Goal: Find contact information: Find contact information

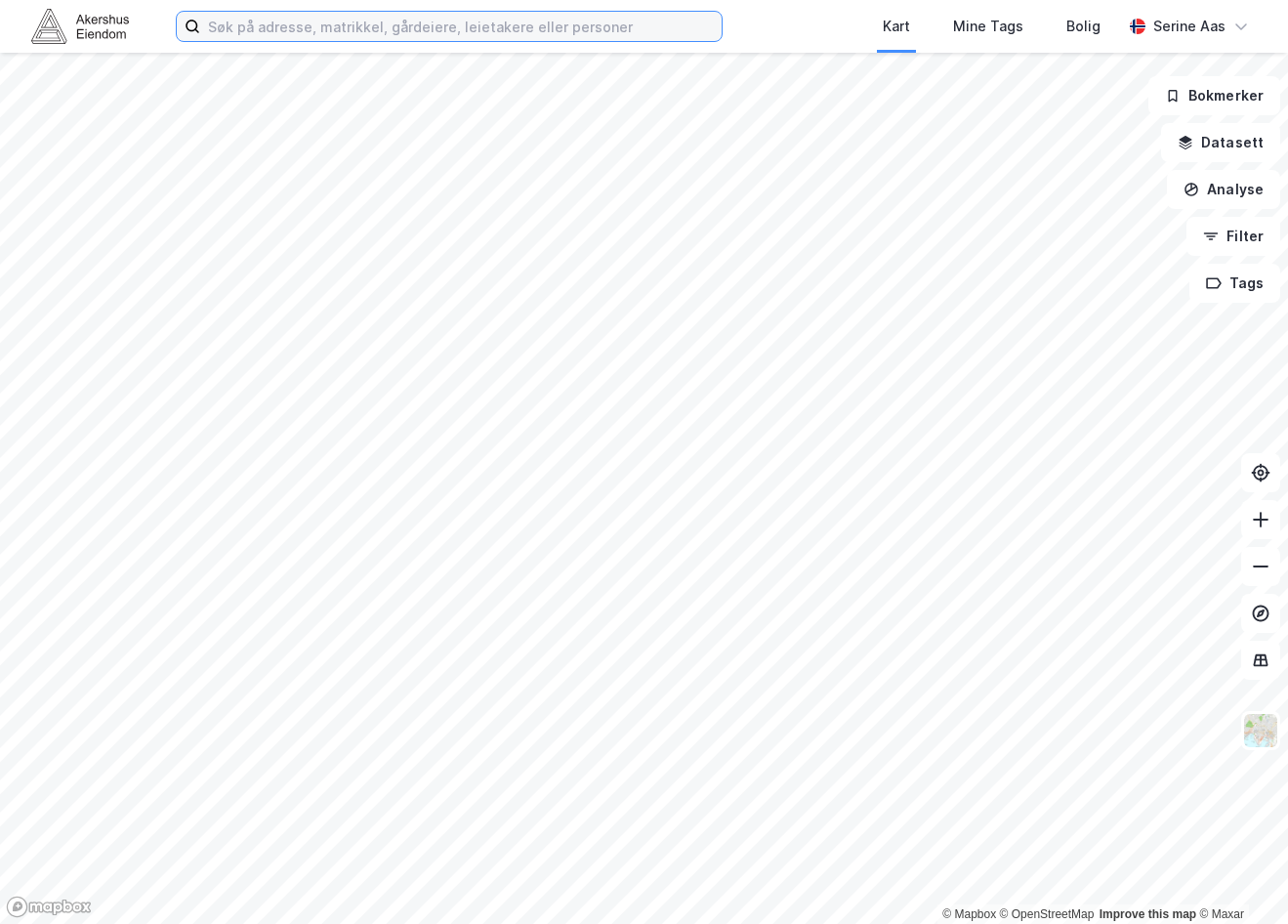
click at [417, 33] on input at bounding box center [461, 26] width 521 height 29
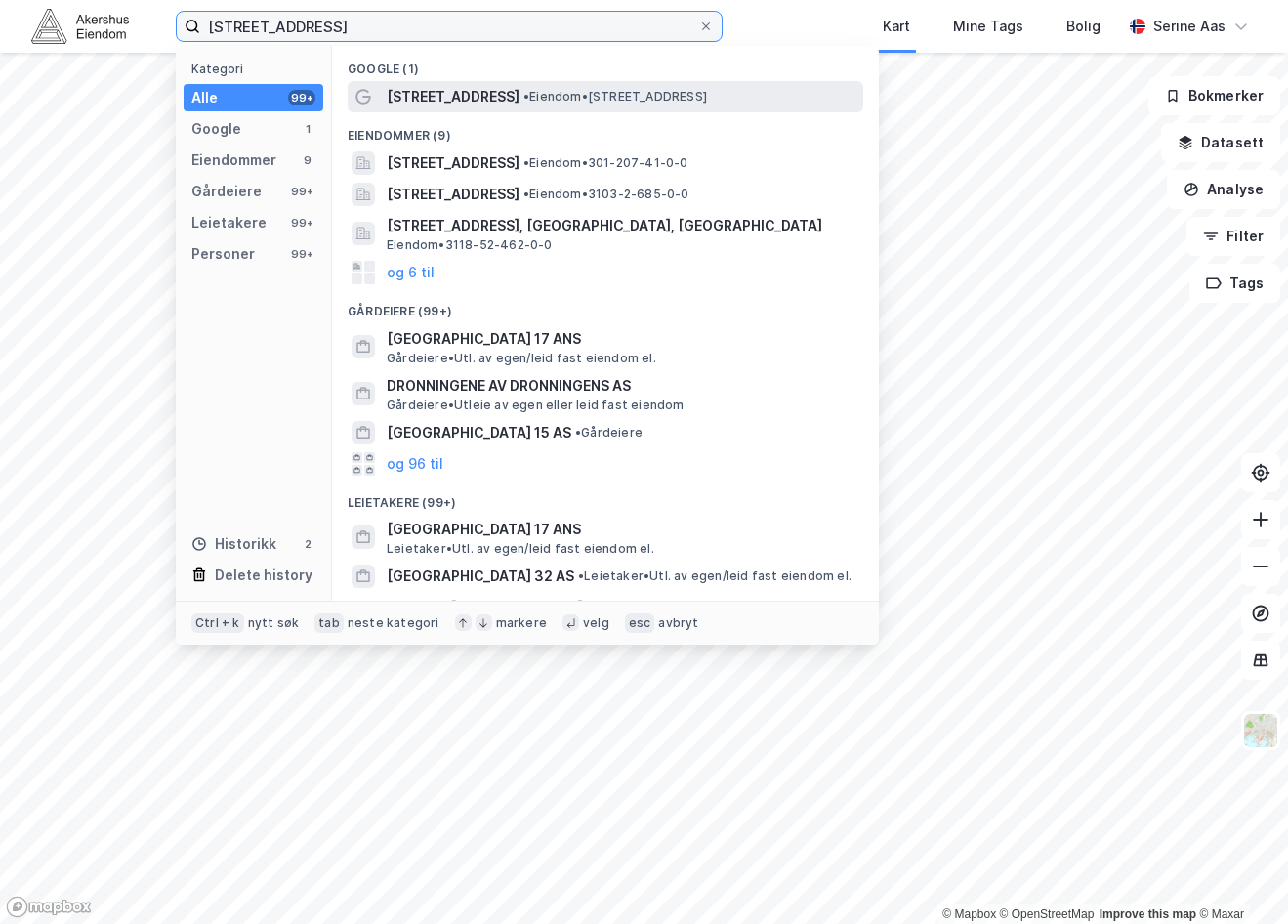
type input "[STREET_ADDRESS]"
click at [577, 87] on div "[STREET_ADDRESS] • Eiendom • [STREET_ADDRESS]" at bounding box center [622, 97] width 472 height 23
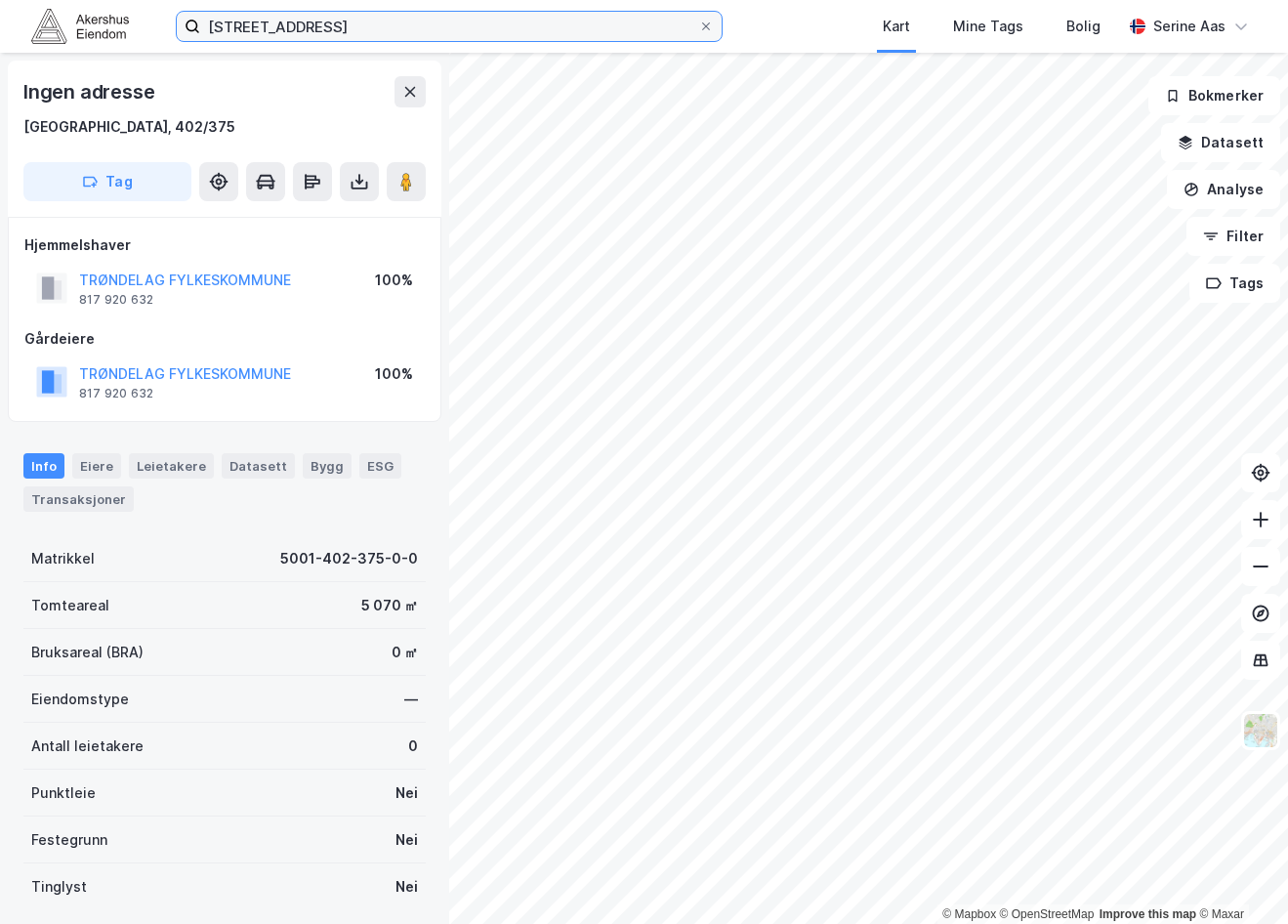
click at [393, 32] on input "[STREET_ADDRESS]" at bounding box center [449, 26] width 498 height 29
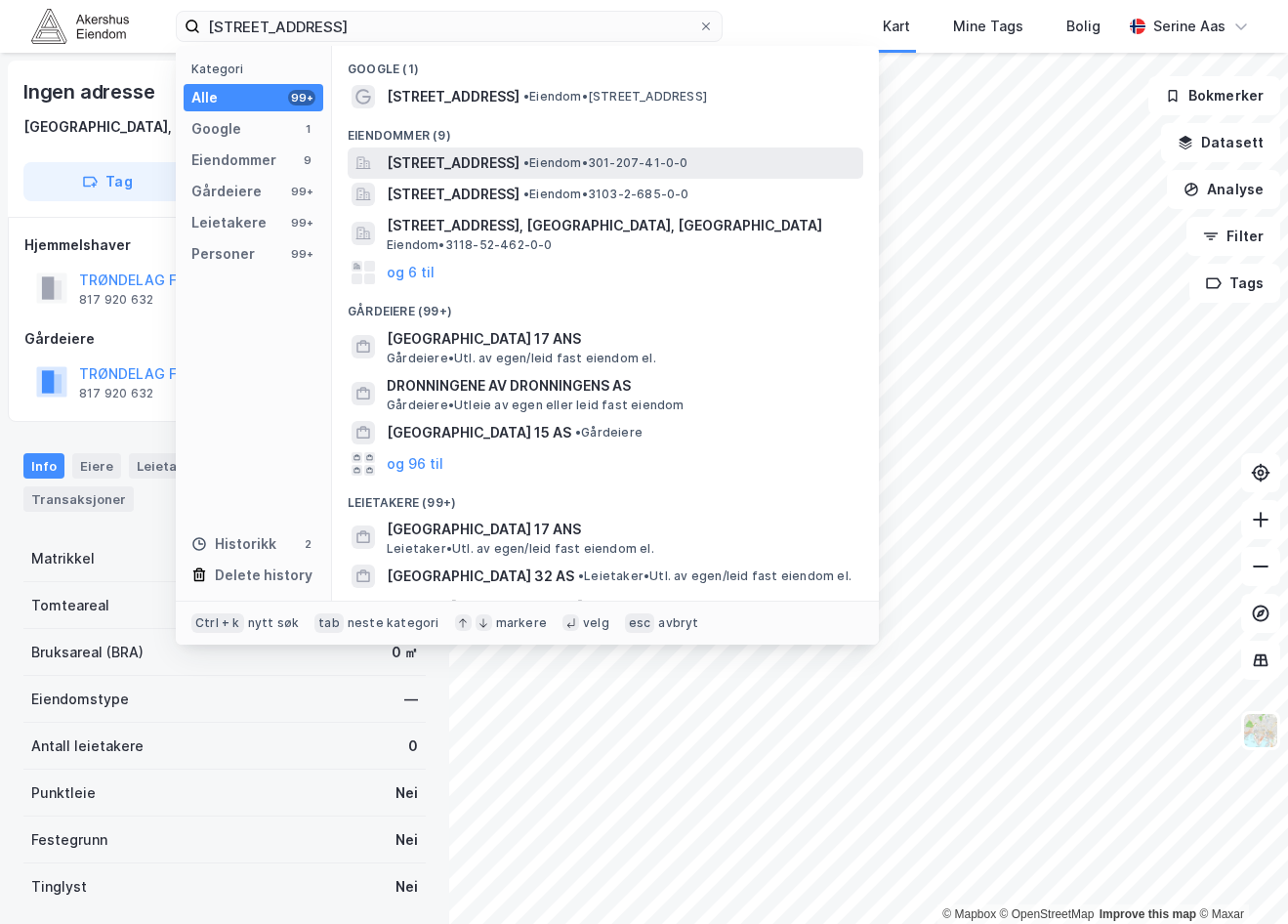
click at [421, 176] on div "[STREET_ADDRESS] • Eiendom • 301-207-41-0-0" at bounding box center [605, 163] width 515 height 31
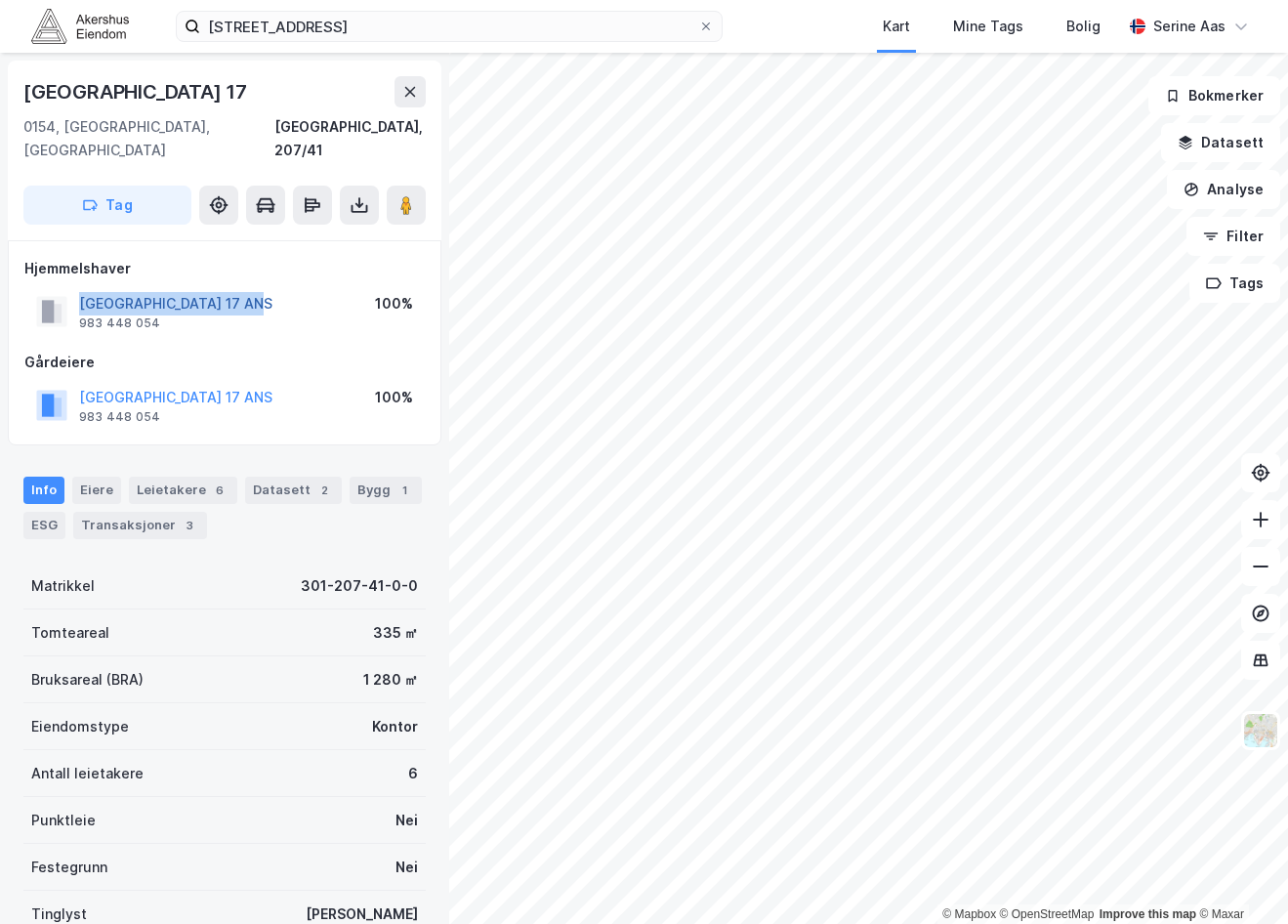
drag, startPoint x: 238, startPoint y: 274, endPoint x: 82, endPoint y: 276, distance: 156.0
click at [82, 288] on div "[GEOGRAPHIC_DATA] 17 ANS 983 448 054 100%" at bounding box center [224, 312] width 400 height 47
copy button "[GEOGRAPHIC_DATA] 17 ANS"
click at [196, 351] on div "Gårdeiere" at bounding box center [224, 363] width 400 height 23
drag, startPoint x: 275, startPoint y: 275, endPoint x: 79, endPoint y: 285, distance: 196.3
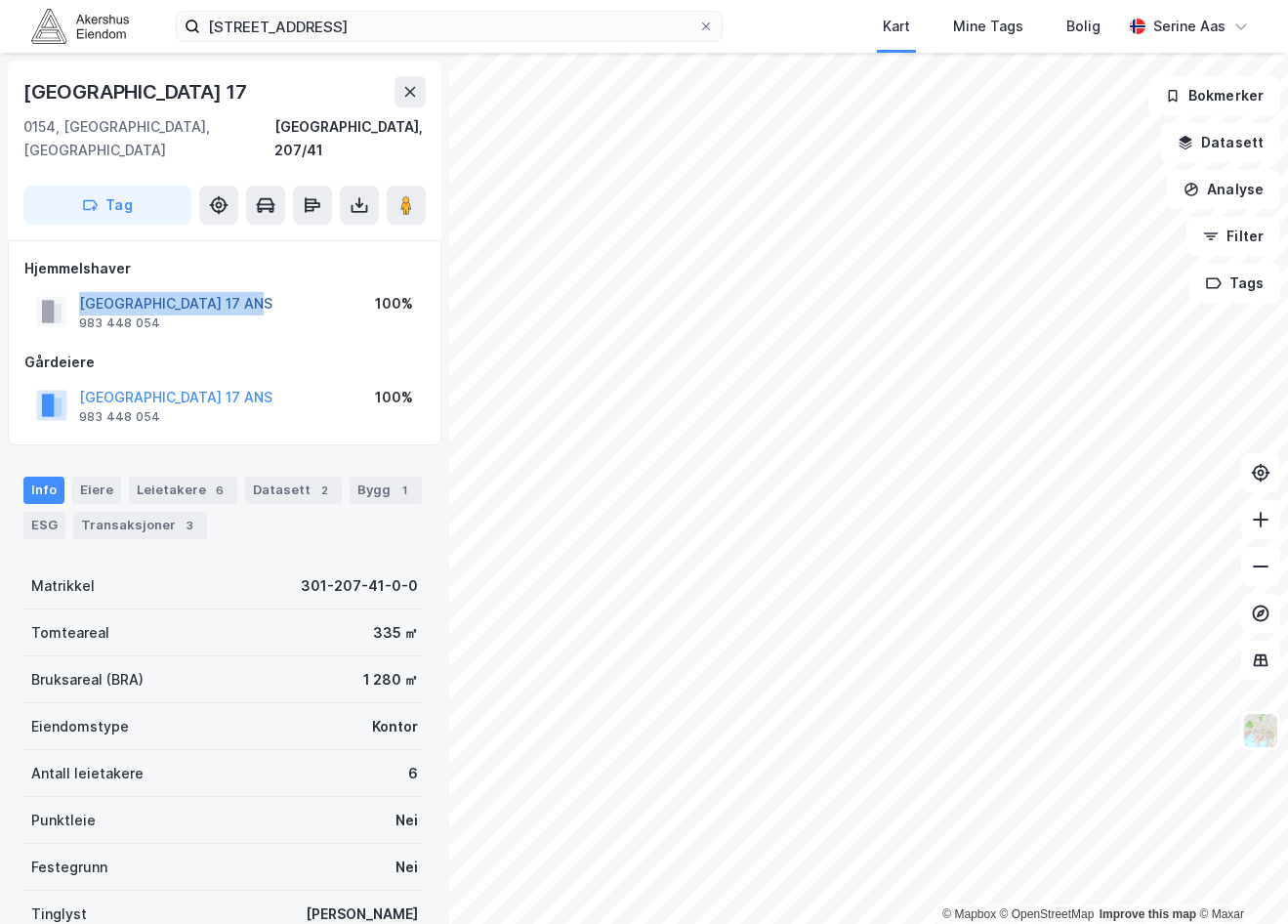
click at [79, 288] on div "[GEOGRAPHIC_DATA] 17 ANS 983 448 054 100%" at bounding box center [224, 312] width 400 height 47
drag, startPoint x: 79, startPoint y: 285, endPoint x: 88, endPoint y: 280, distance: 10.3
copy button "[GEOGRAPHIC_DATA] 17 ANS"
click at [7, 366] on div "[STREET_ADDRESS], 207/41 Tag Hjemmelshaver [GEOGRAPHIC_DATA] 17 ANS 983 448 054…" at bounding box center [224, 488] width 449 height 871
drag, startPoint x: 150, startPoint y: 354, endPoint x: 155, endPoint y: 334, distance: 20.6
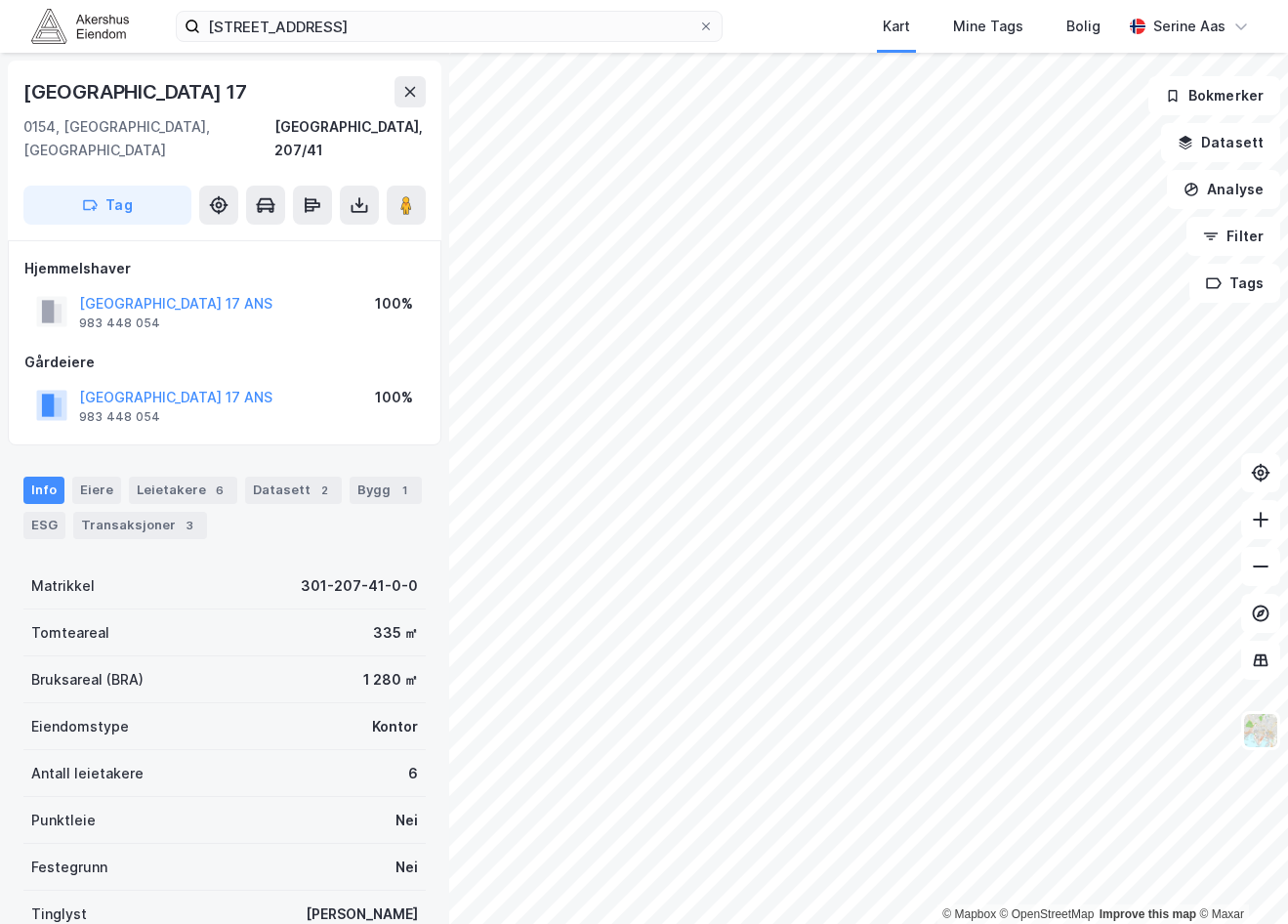
click at [155, 351] on div "Gårdeiere" at bounding box center [224, 363] width 400 height 23
drag, startPoint x: 299, startPoint y: 283, endPoint x: 67, endPoint y: 279, distance: 232.0
click at [67, 288] on div "[GEOGRAPHIC_DATA] 17 ANS 983 448 054 100%" at bounding box center [224, 312] width 400 height 47
copy button "[GEOGRAPHIC_DATA] 17 ANS"
